Goal: Transaction & Acquisition: Purchase product/service

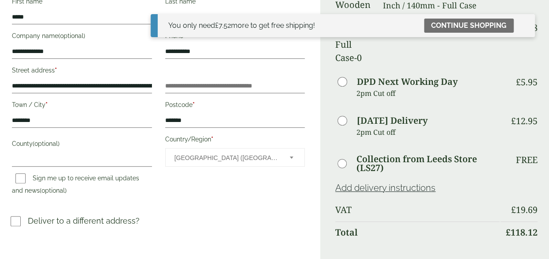
scroll to position [177, 0]
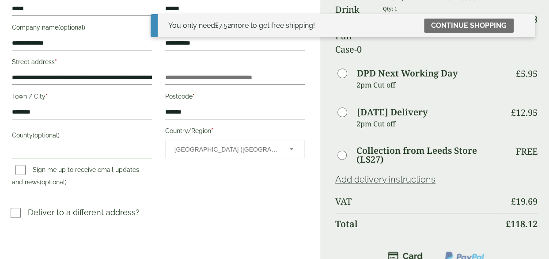
click at [102, 157] on input "County (optional)" at bounding box center [82, 151] width 140 height 14
type input "******"
click at [211, 203] on div "**********" at bounding box center [158, 59] width 295 height 331
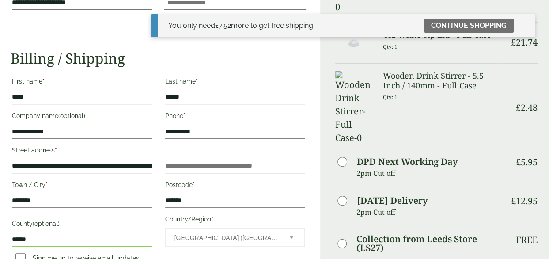
scroll to position [0, 0]
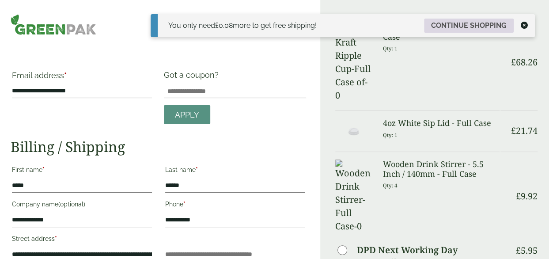
click at [463, 23] on link "Continue shopping" at bounding box center [469, 26] width 90 height 14
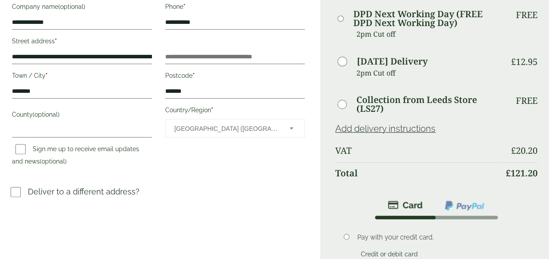
scroll to position [221, 0]
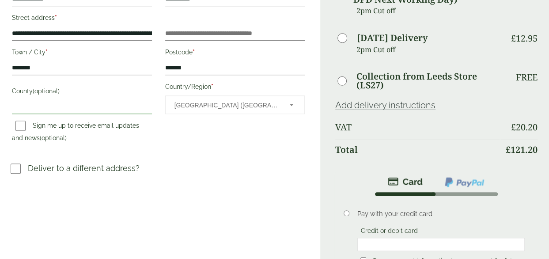
click at [42, 104] on input "County (optional)" at bounding box center [82, 107] width 140 height 14
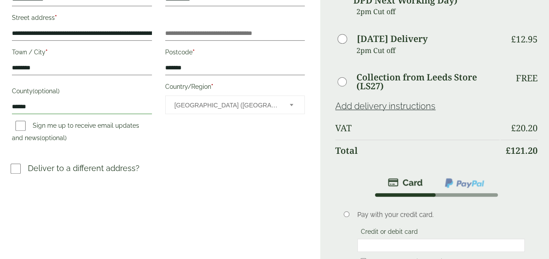
type input "******"
click at [502, 215] on p "Pay with your credit card." at bounding box center [440, 215] width 167 height 10
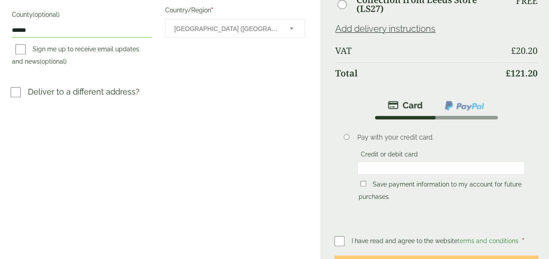
scroll to position [309, 0]
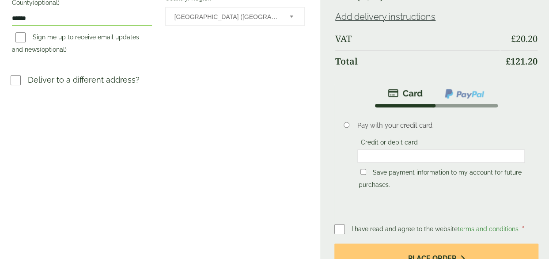
click at [425, 160] on div at bounding box center [440, 155] width 167 height 13
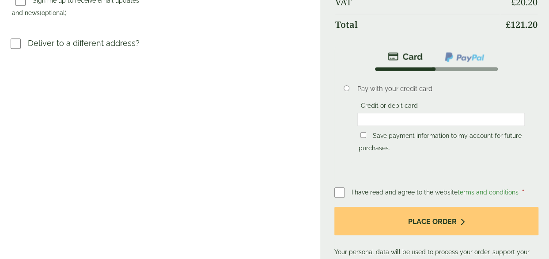
scroll to position [397, 0]
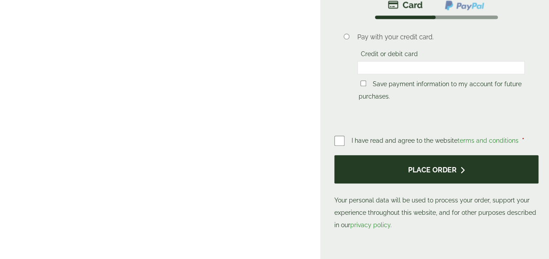
click at [437, 165] on button "Place order" at bounding box center [436, 169] width 204 height 29
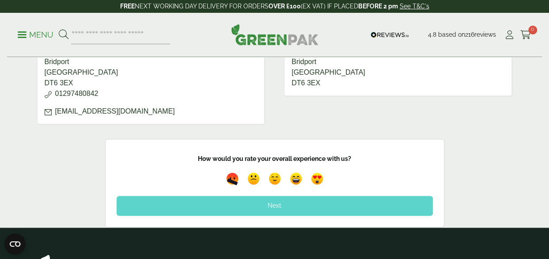
scroll to position [574, 0]
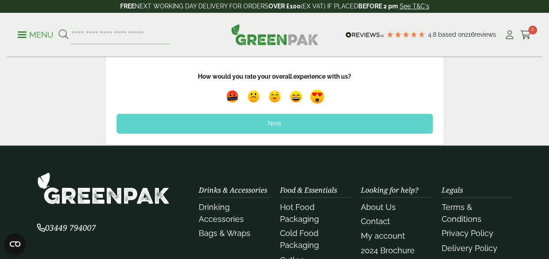
click at [316, 105] on img at bounding box center [317, 97] width 20 height 20
click at [267, 129] on div "Next" at bounding box center [275, 122] width 316 height 19
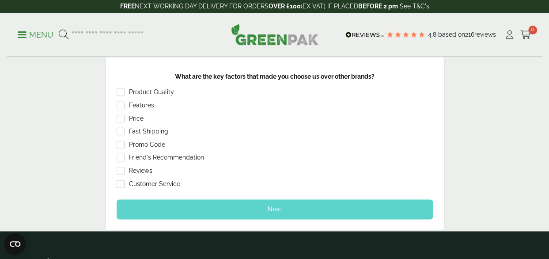
click at [264, 216] on div "Next" at bounding box center [275, 208] width 316 height 19
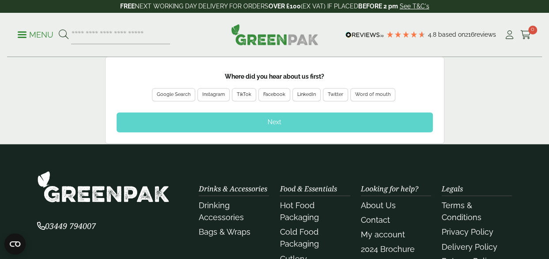
click at [178, 98] on div "Google Search" at bounding box center [174, 94] width 34 height 8
click at [258, 128] on div "Next" at bounding box center [275, 121] width 316 height 19
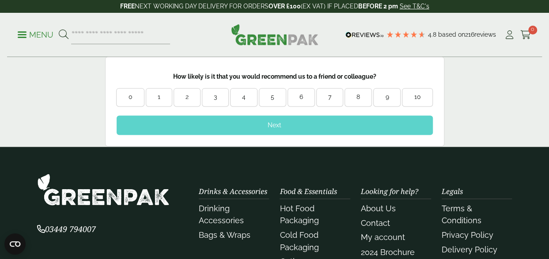
click at [411, 102] on div "10" at bounding box center [417, 97] width 30 height 9
click at [287, 135] on div "Next" at bounding box center [275, 124] width 316 height 19
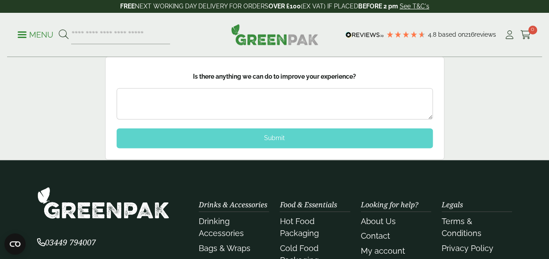
click at [274, 143] on div "Submit" at bounding box center [275, 137] width 316 height 19
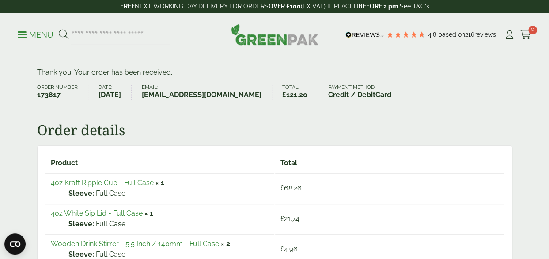
scroll to position [0, 0]
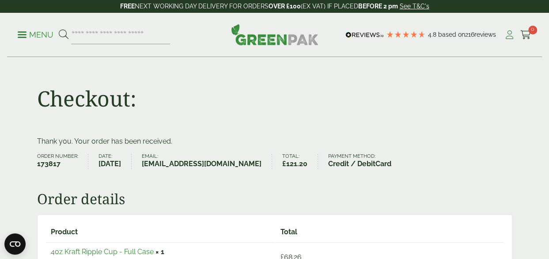
click at [506, 35] on icon at bounding box center [509, 34] width 11 height 9
